Goal: Book appointment/travel/reservation

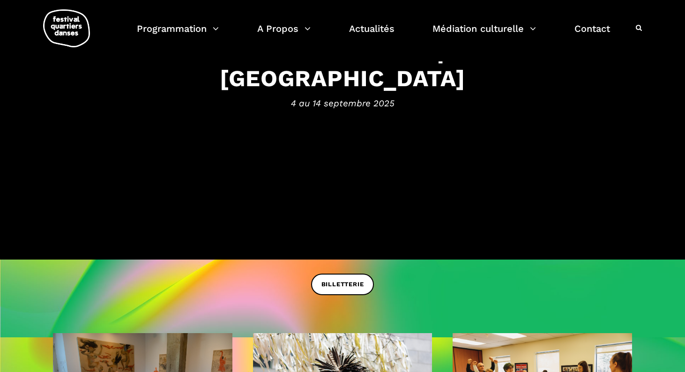
scroll to position [127, 0]
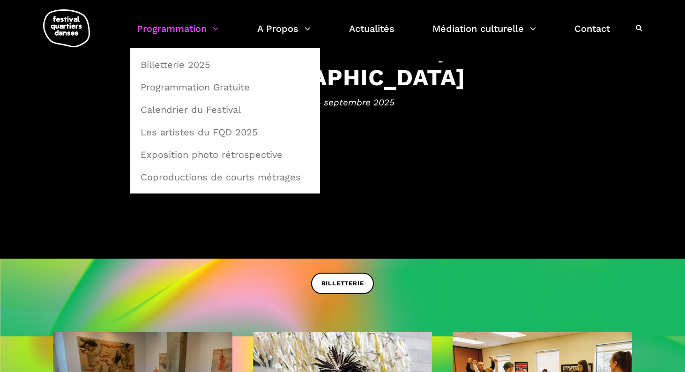
click at [215, 29] on link "Programmation" at bounding box center [178, 35] width 82 height 28
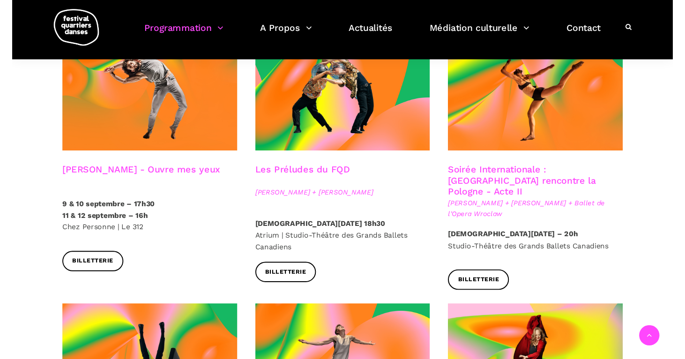
scroll to position [824, 0]
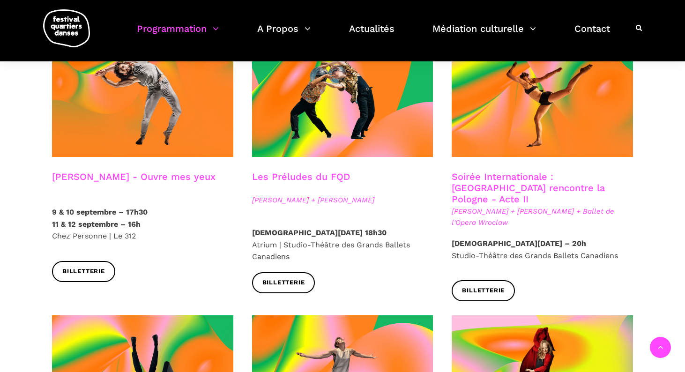
click at [549, 238] on p "[DATE] – 20h Studio-Théâtre des Grands Ballets Canadiens" at bounding box center [542, 250] width 181 height 24
click at [528, 239] on strong "[DEMOGRAPHIC_DATA][DATE] – 20h" at bounding box center [519, 243] width 135 height 9
click at [493, 171] on link "Soirée Internationale : [GEOGRAPHIC_DATA] rencontre la Pologne - Acte II" at bounding box center [528, 188] width 153 height 34
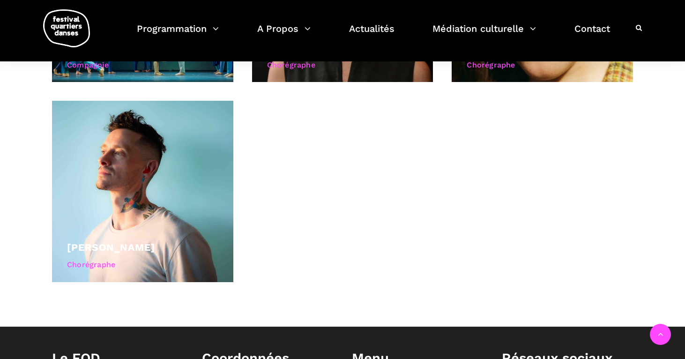
scroll to position [932, 0]
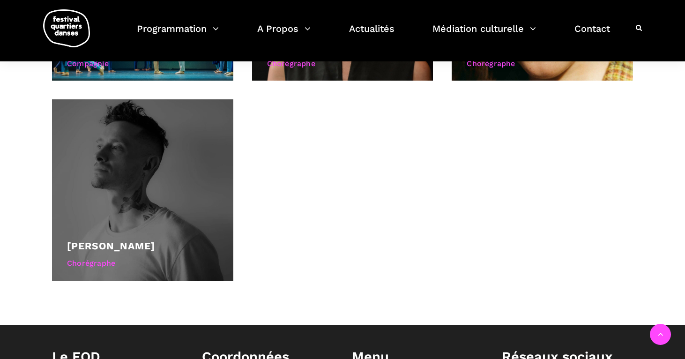
click at [166, 173] on div at bounding box center [142, 189] width 181 height 181
click at [113, 187] on div at bounding box center [142, 189] width 181 height 181
click at [176, 183] on div at bounding box center [142, 189] width 181 height 181
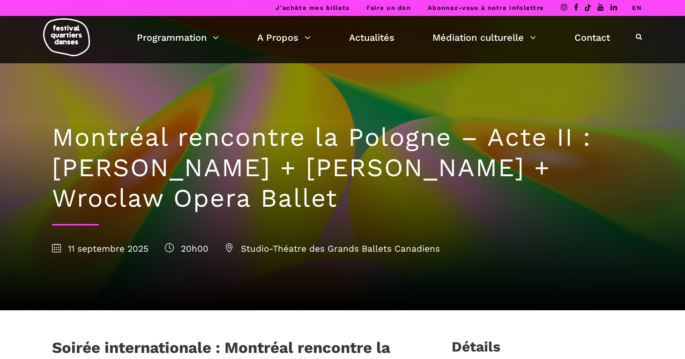
scroll to position [0, 0]
